Goal: Task Accomplishment & Management: Use online tool/utility

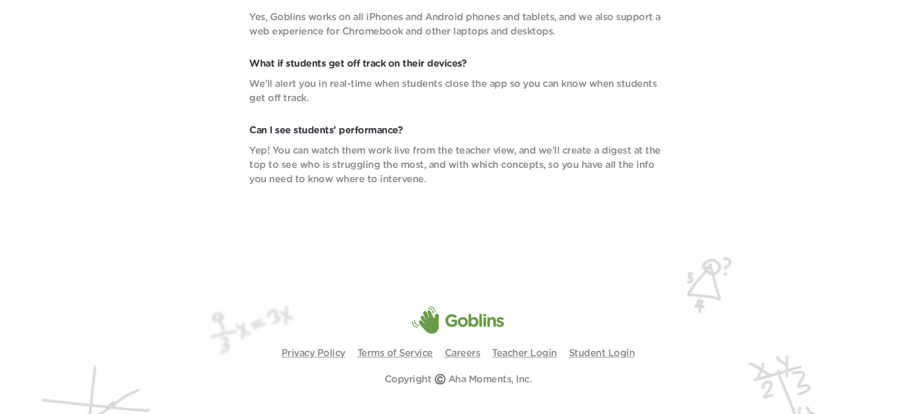
scroll to position [4377, 0]
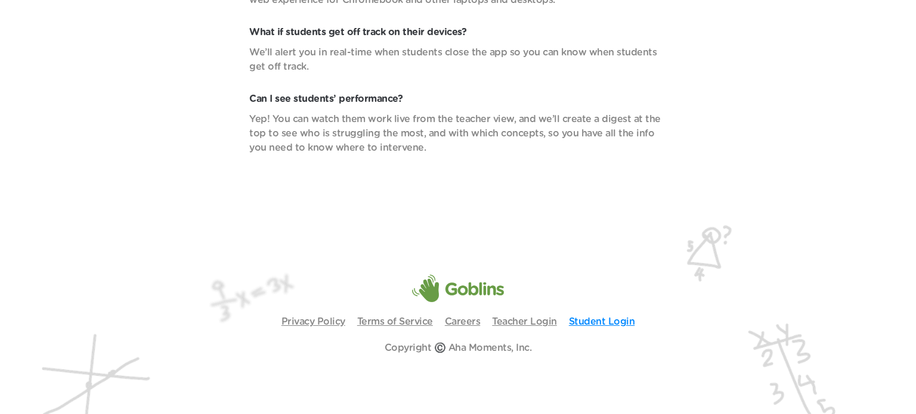
click at [603, 320] on link "Student Login" at bounding box center [602, 322] width 66 height 10
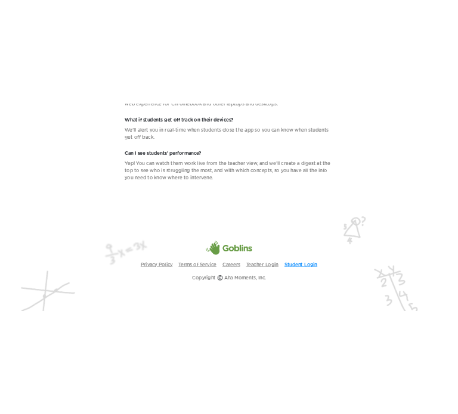
scroll to position [4072, 0]
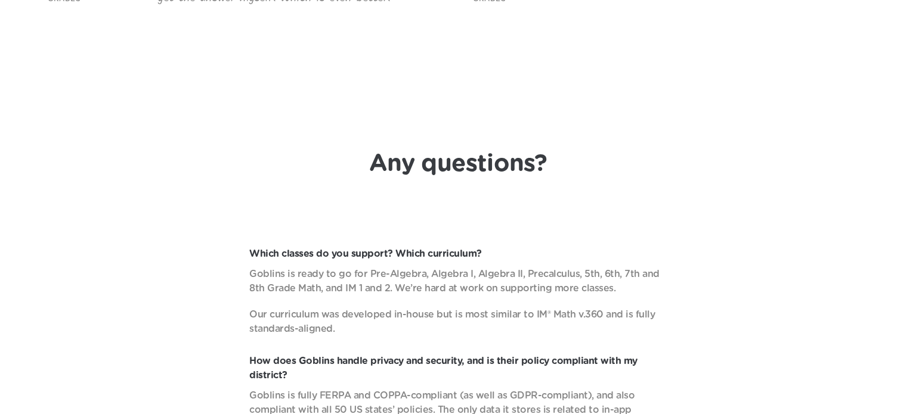
scroll to position [3787, 0]
